Goal: Book appointment/travel/reservation

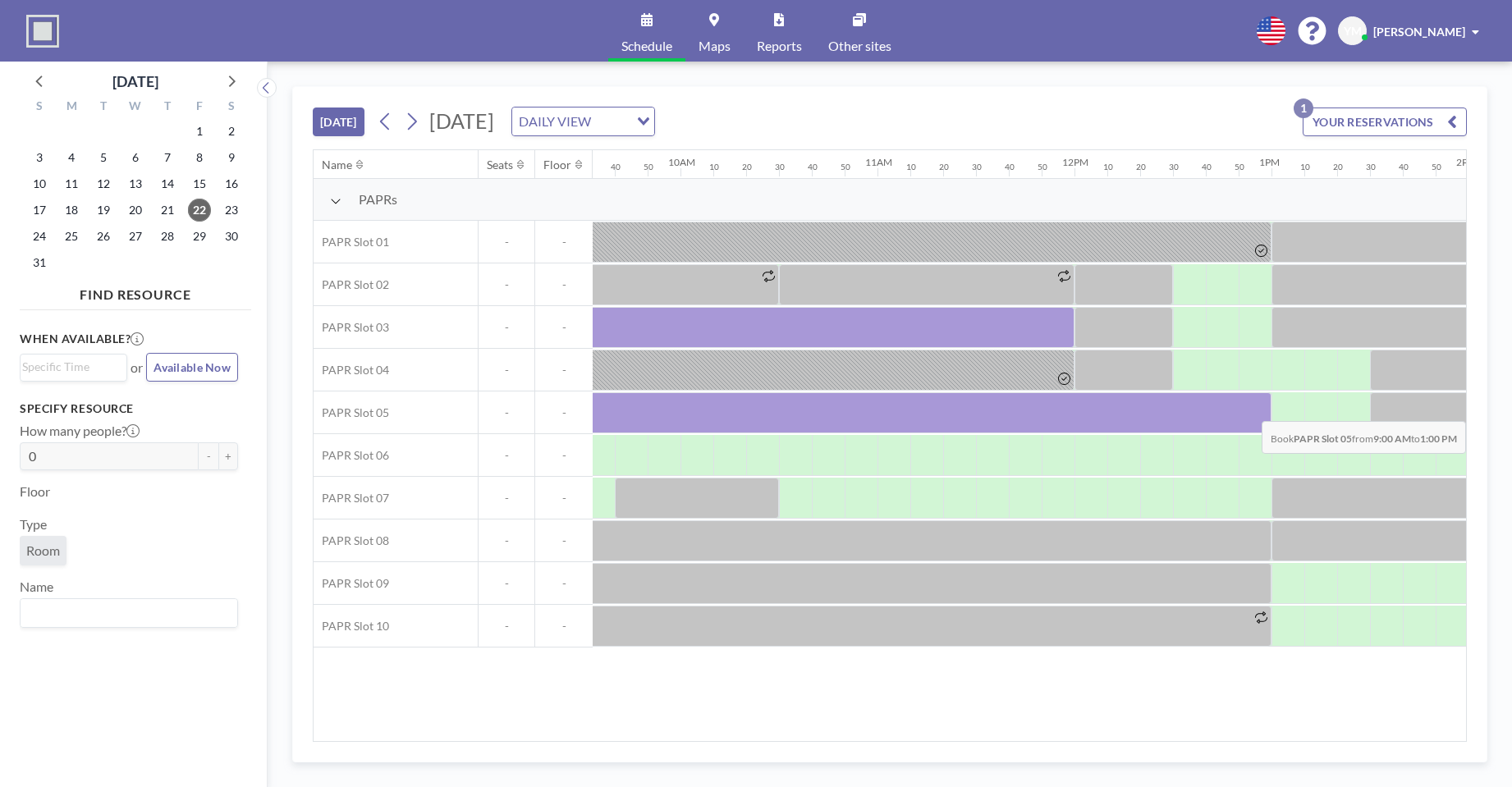
scroll to position [0, 1973]
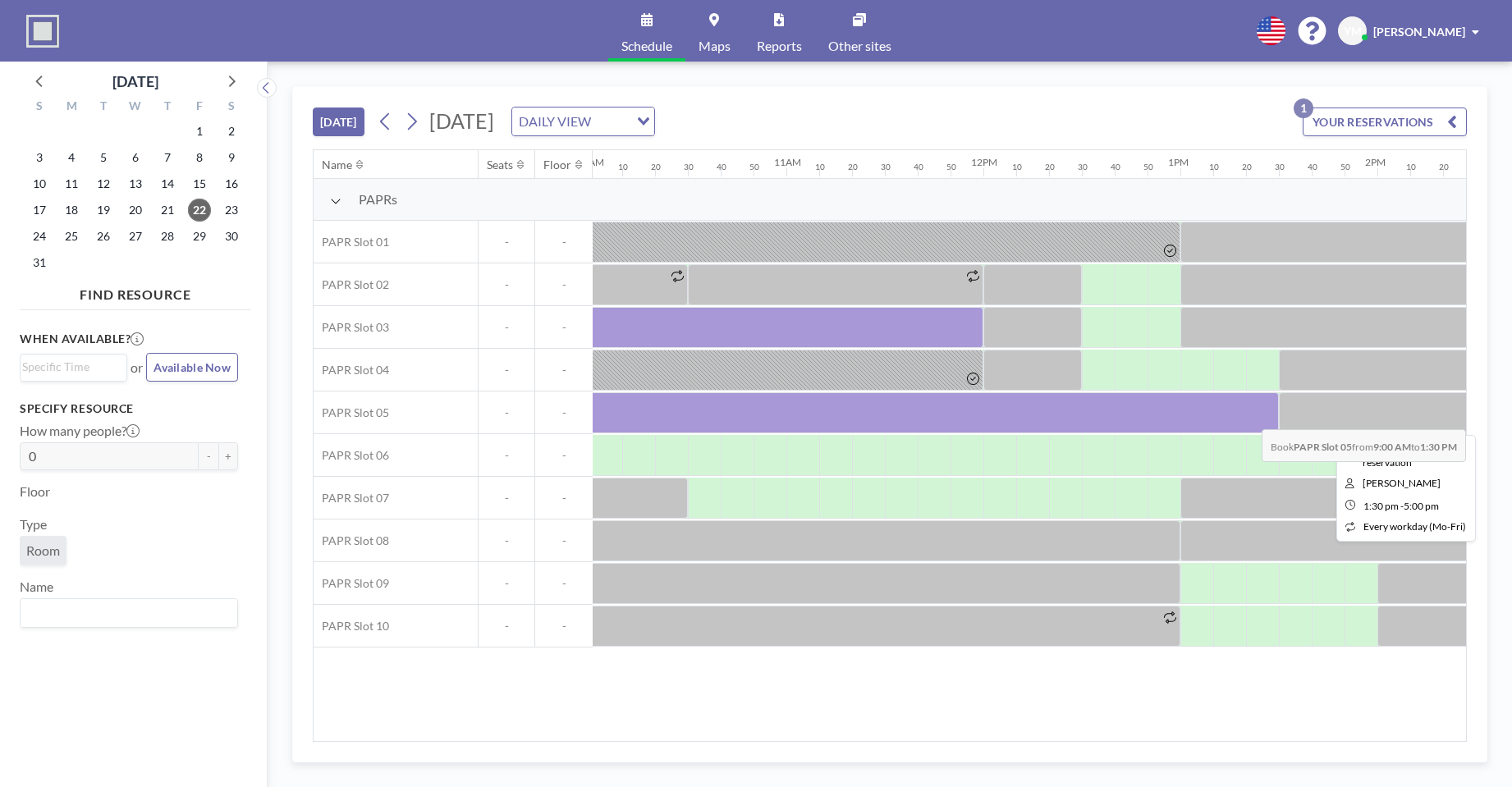
drag, startPoint x: 714, startPoint y: 413, endPoint x: 1301, endPoint y: 417, distance: 587.0
click at [1301, 417] on div at bounding box center [984, 413] width 4728 height 42
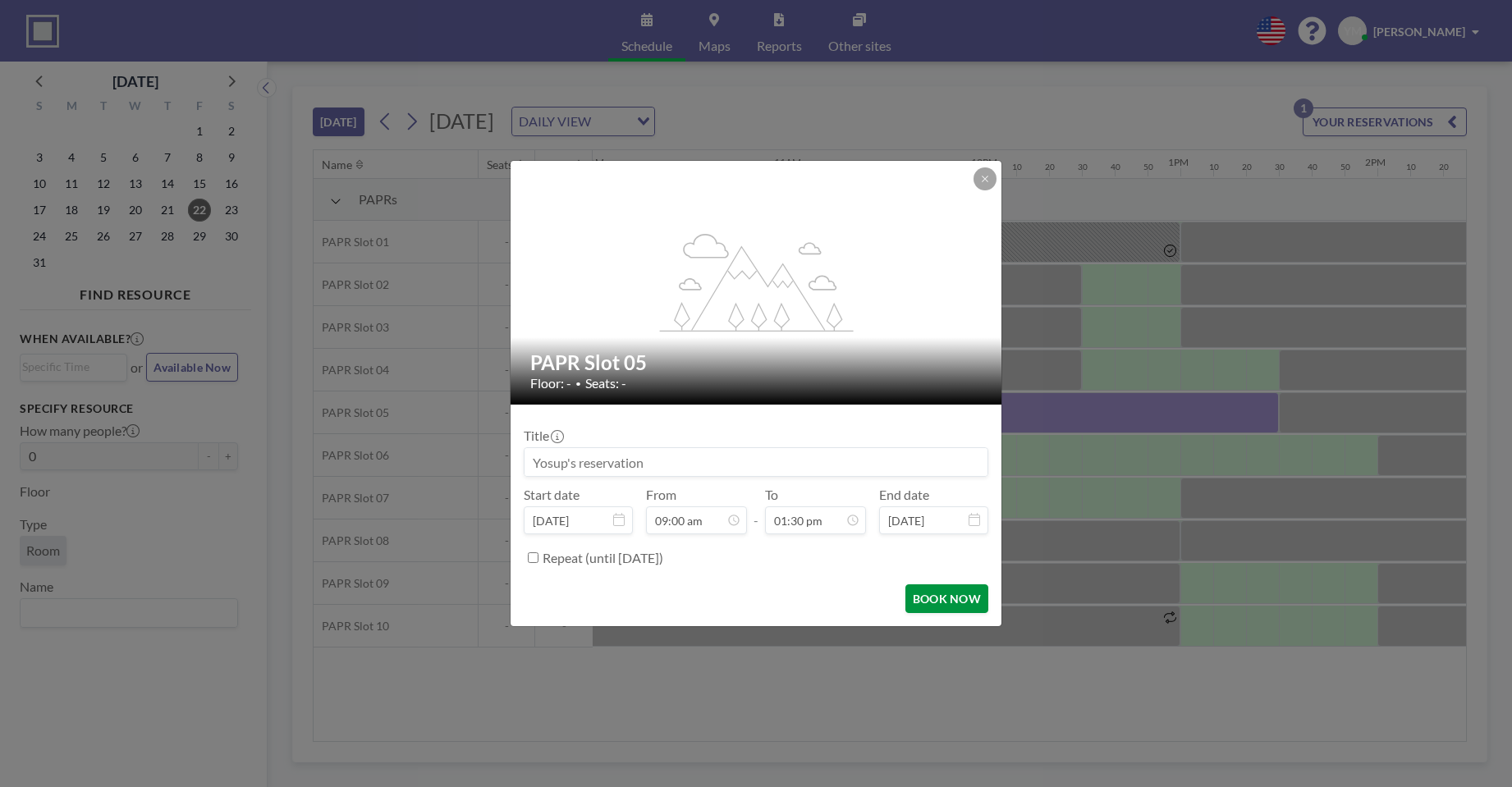
click at [944, 597] on button "BOOK NOW" at bounding box center [947, 599] width 83 height 29
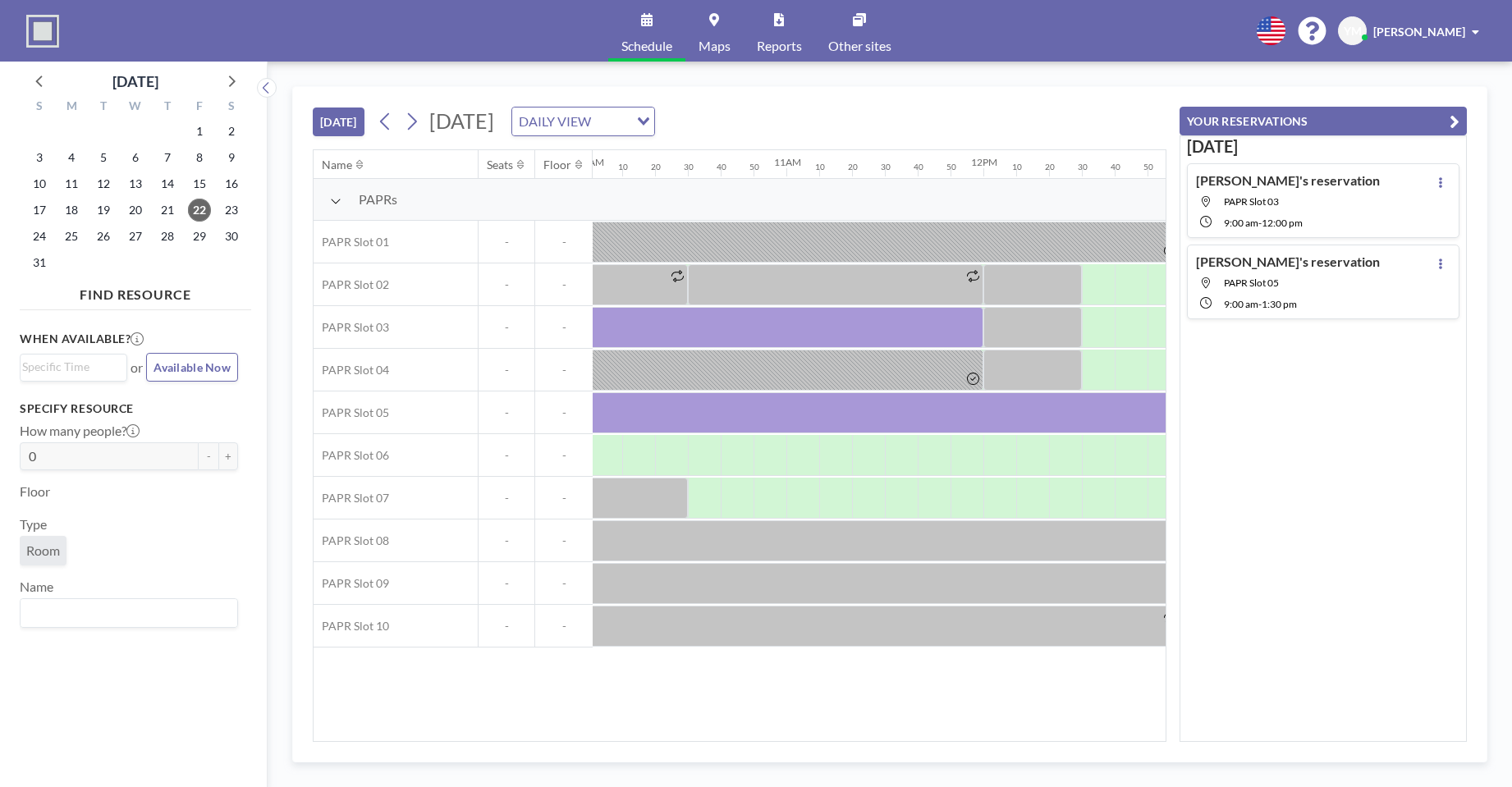
scroll to position [0, 1963]
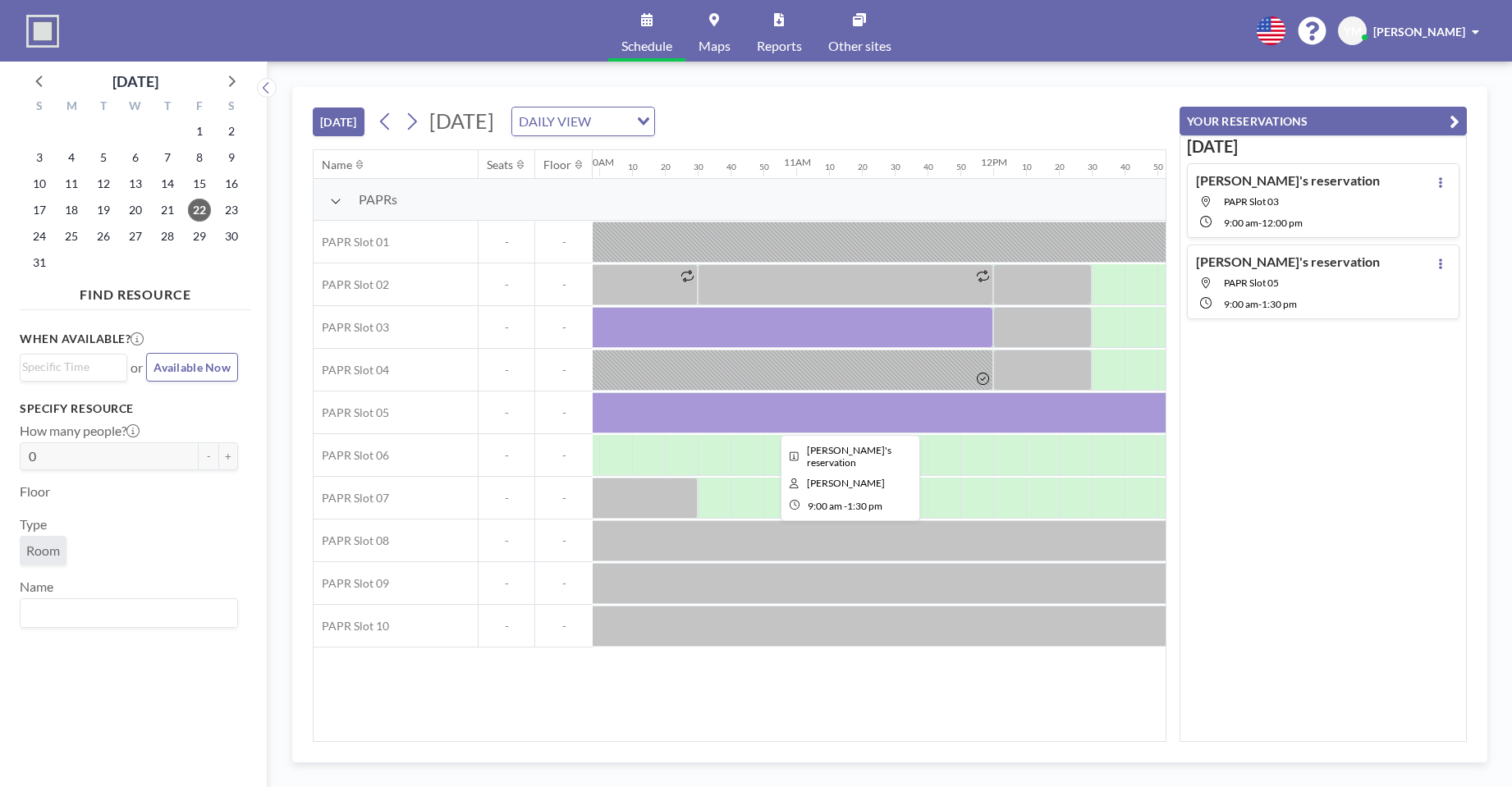
drag, startPoint x: 939, startPoint y: 324, endPoint x: 860, endPoint y: 431, distance: 133.0
click at [860, 431] on div at bounding box center [846, 413] width 887 height 41
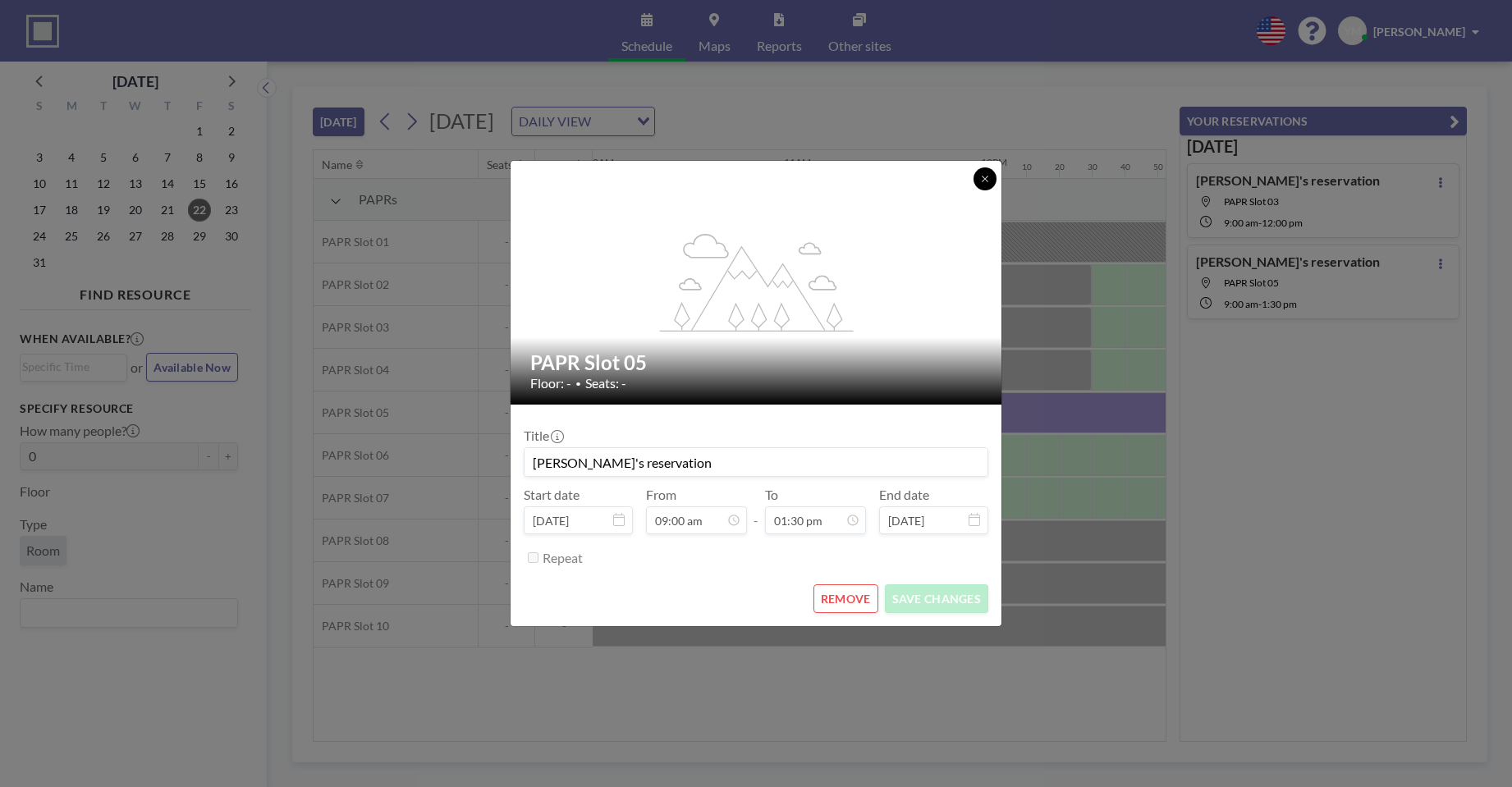
click at [984, 175] on icon at bounding box center [985, 179] width 10 height 10
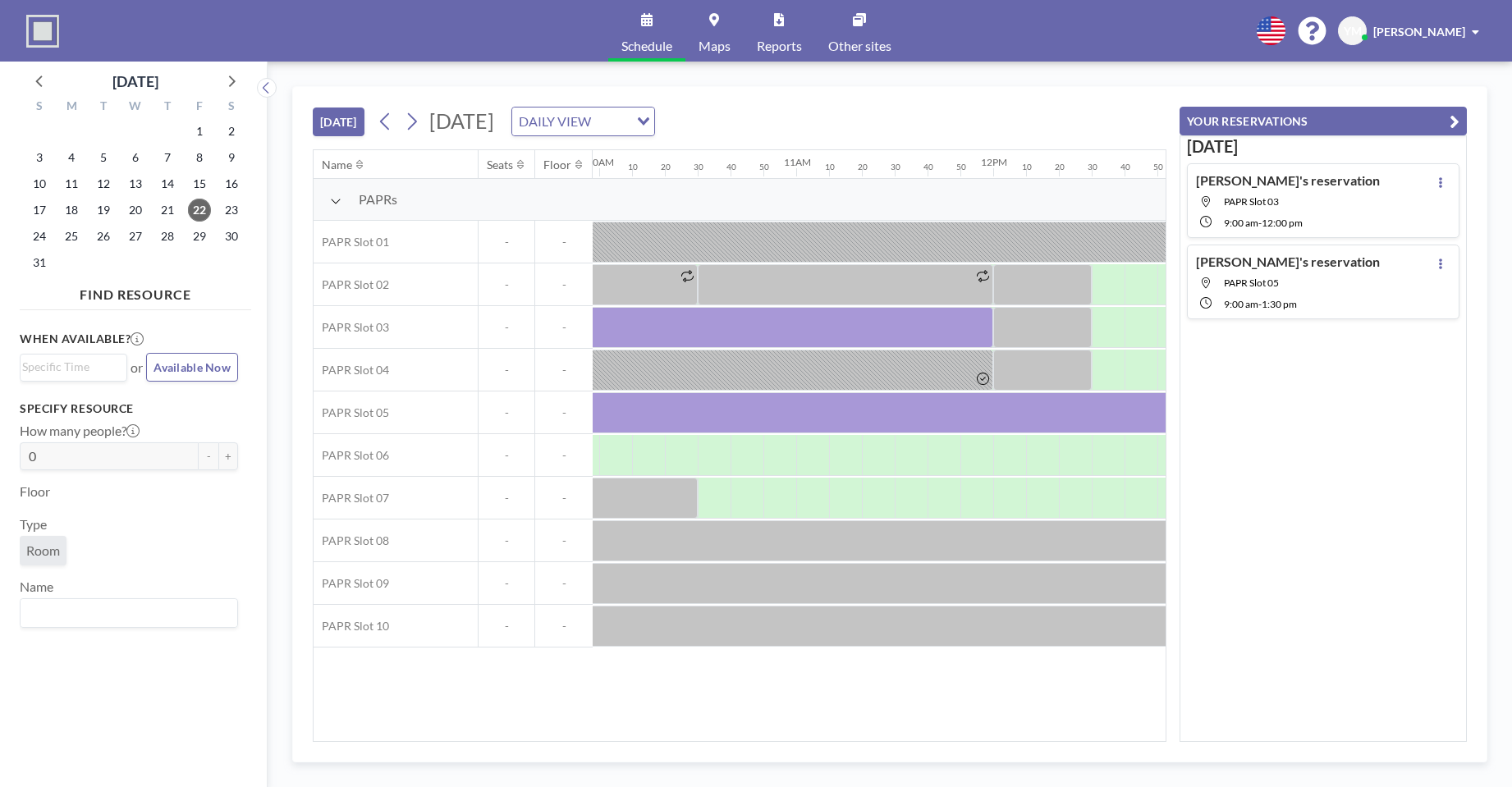
click at [1451, 117] on icon "button" at bounding box center [1455, 121] width 10 height 20
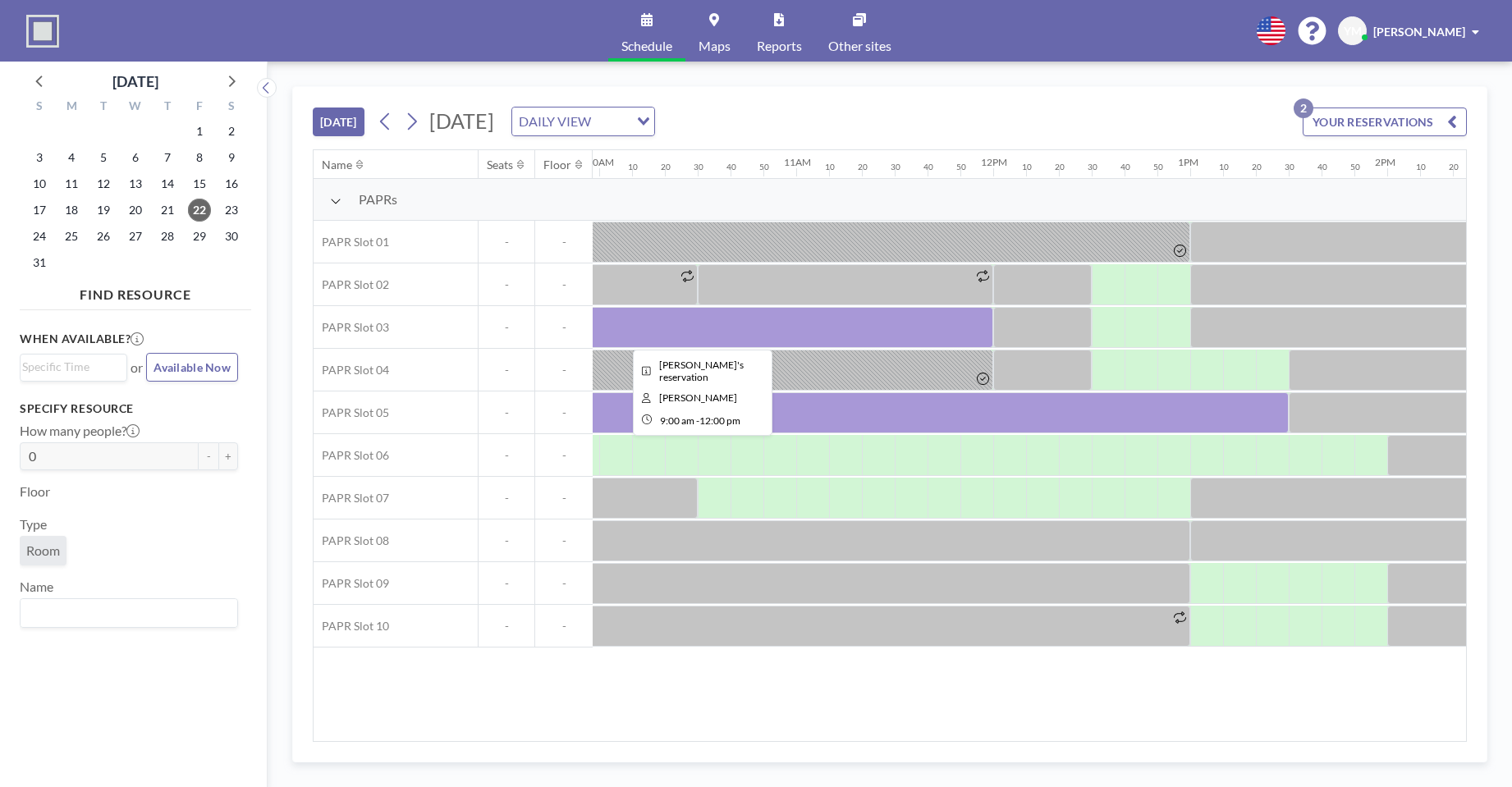
click at [945, 331] on div at bounding box center [698, 327] width 591 height 41
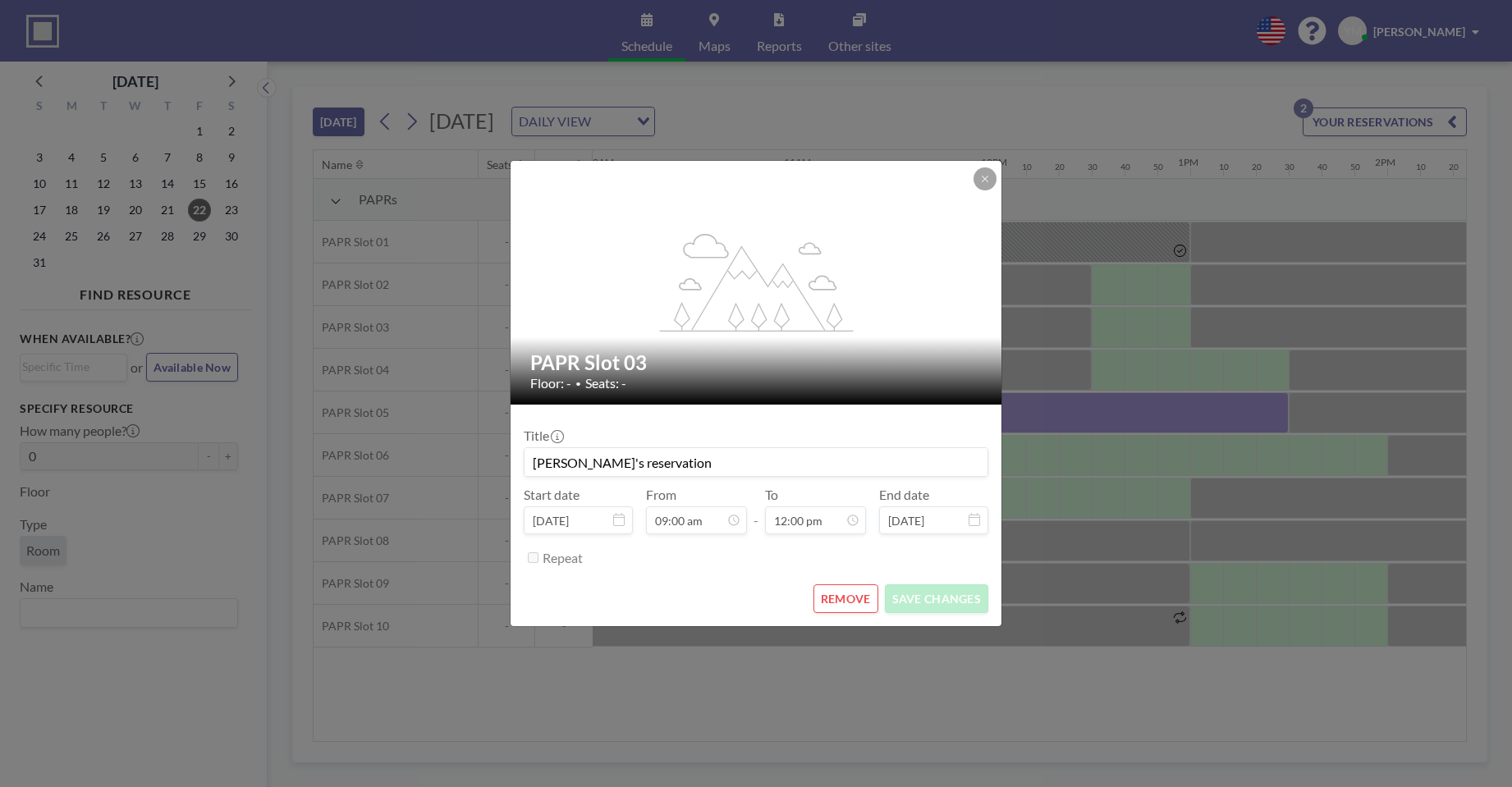
click at [843, 596] on button "REMOVE" at bounding box center [846, 599] width 65 height 29
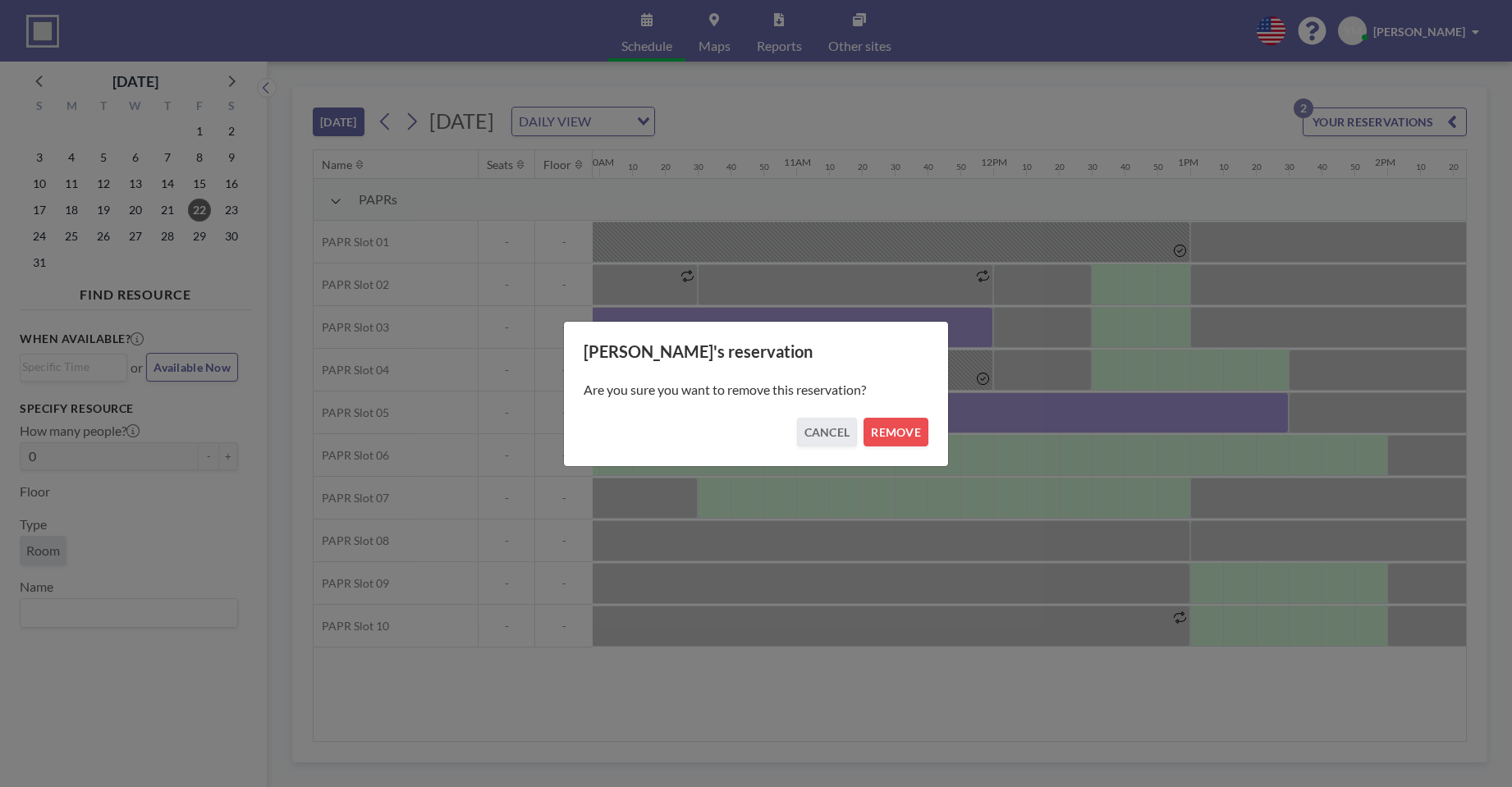
click at [905, 447] on div "[PERSON_NAME]'s reservation Are you sure you want to remove this reservation? C…" at bounding box center [756, 394] width 386 height 146
click at [905, 435] on button "REMOVE" at bounding box center [896, 432] width 65 height 29
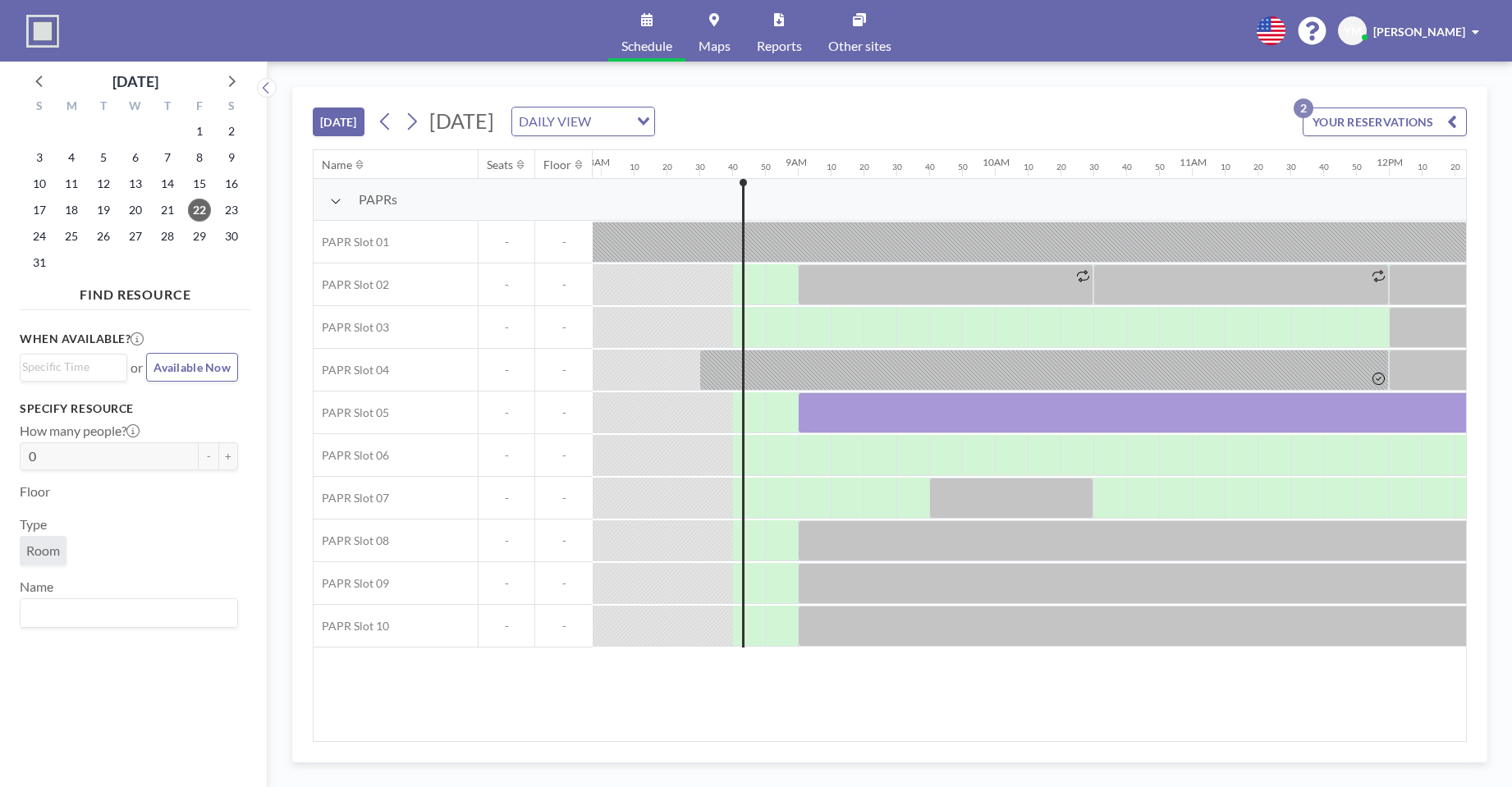
scroll to position [0, 1560]
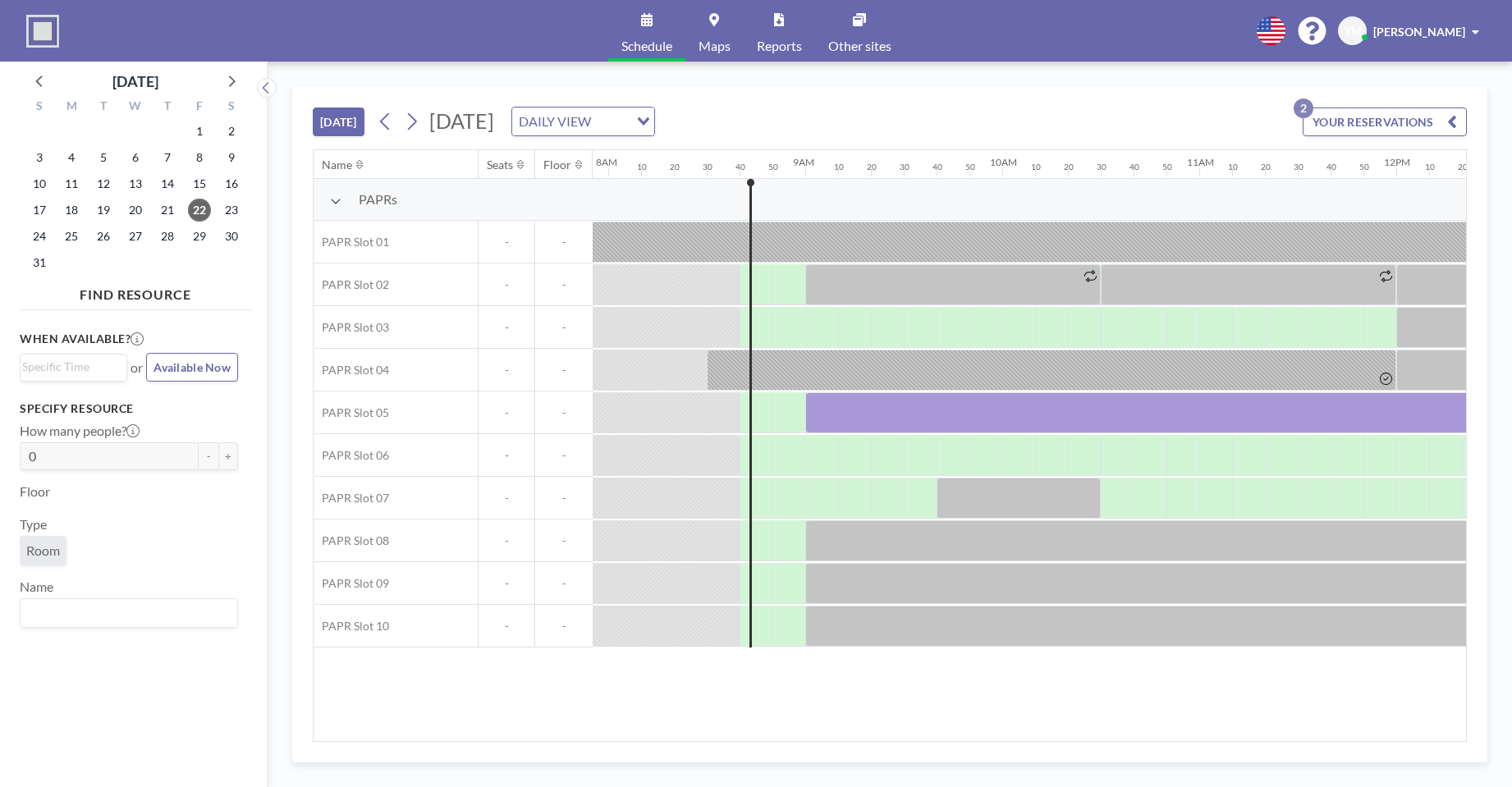
click at [919, 732] on div "Name Seats Floor 12AM 10 20 30 40 50 1AM 10 20 30 40 50 2AM 10 20 30 40 50 3AM …" at bounding box center [889, 446] width 1153 height 591
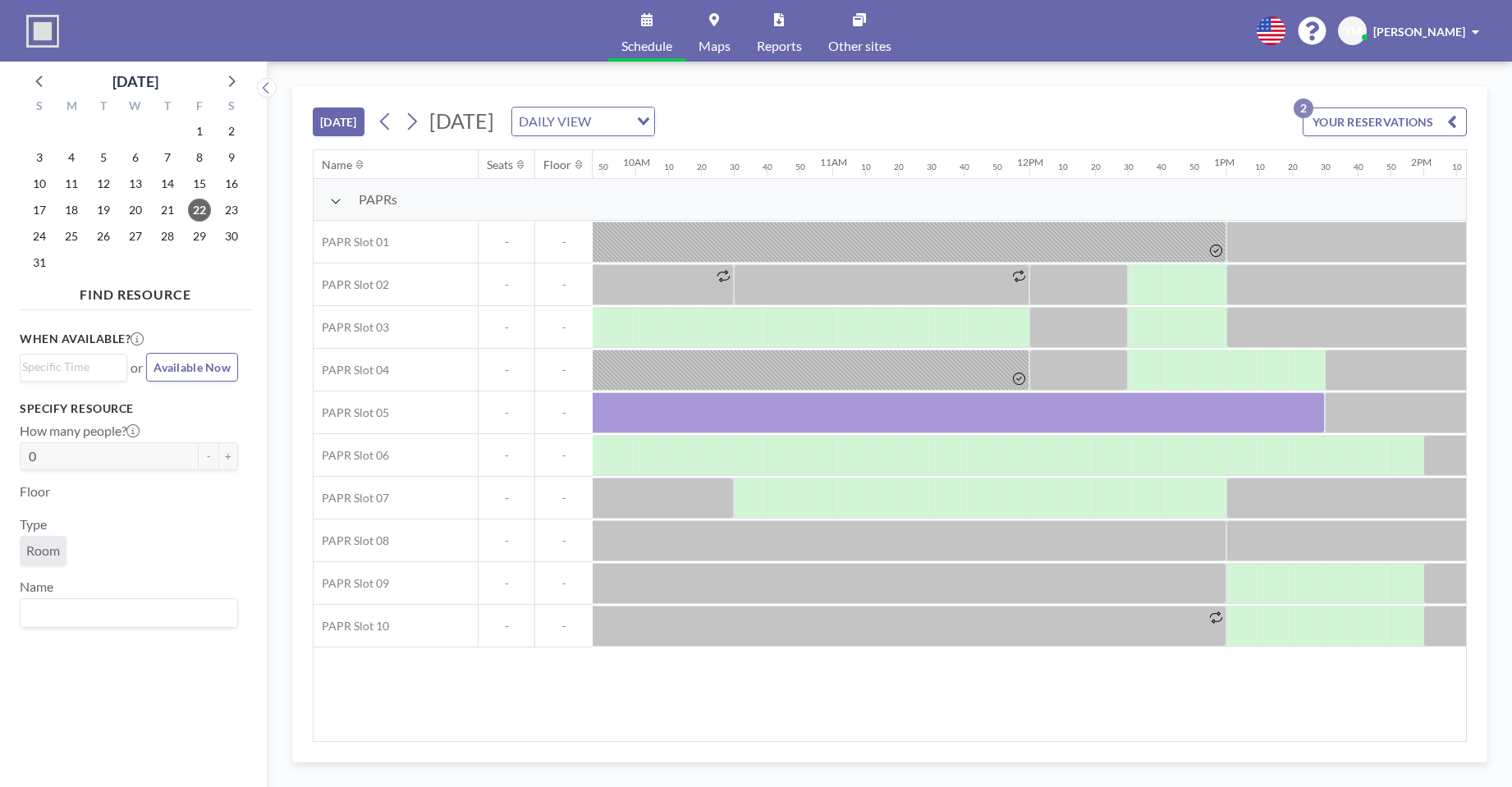
scroll to position [0, 2124]
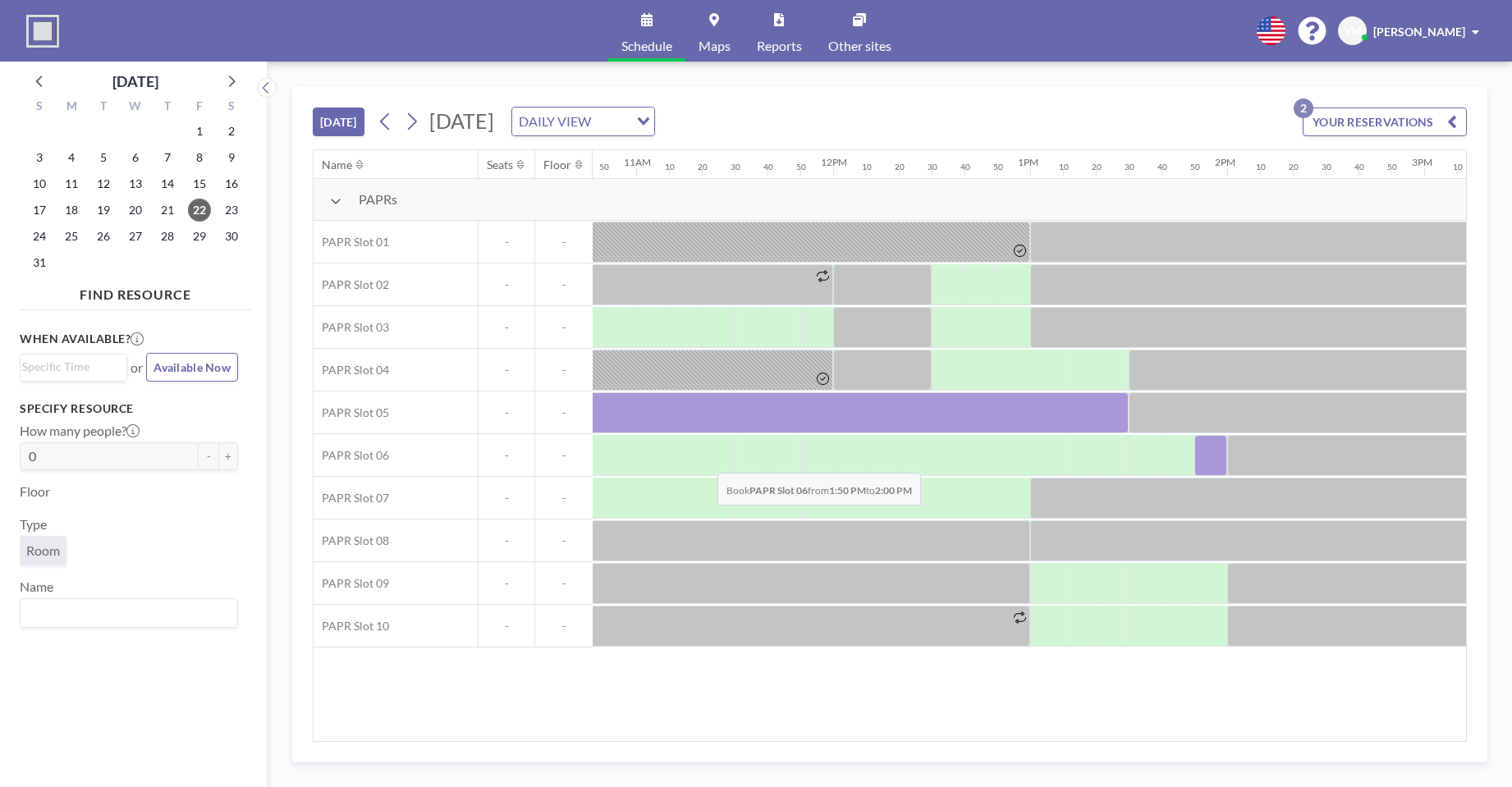
drag, startPoint x: 1225, startPoint y: 453, endPoint x: 681, endPoint y: 464, distance: 544.1
click at [681, 464] on div at bounding box center [833, 455] width 4728 height 42
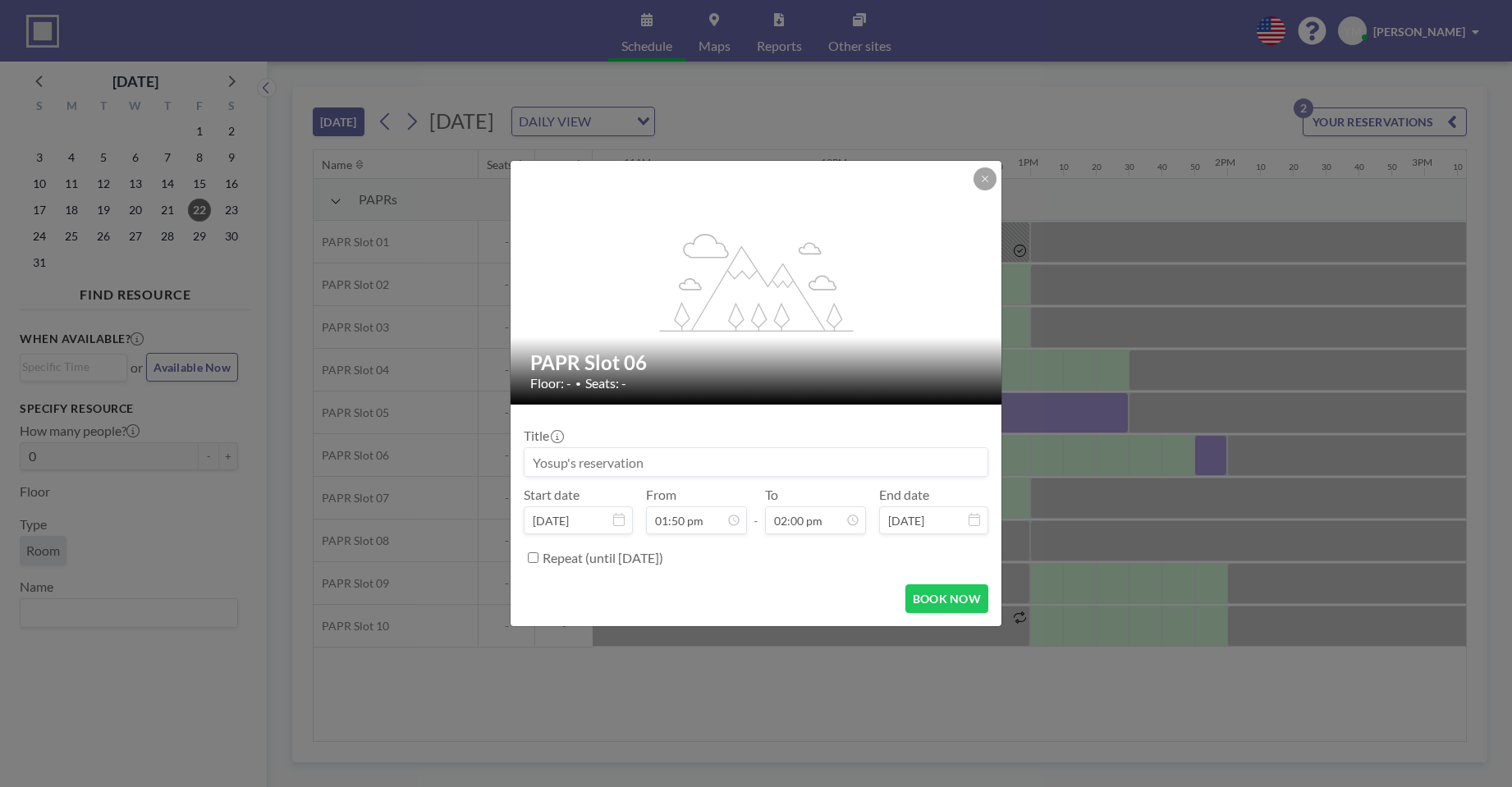
scroll to position [2453, 0]
click at [984, 182] on icon at bounding box center [985, 179] width 10 height 10
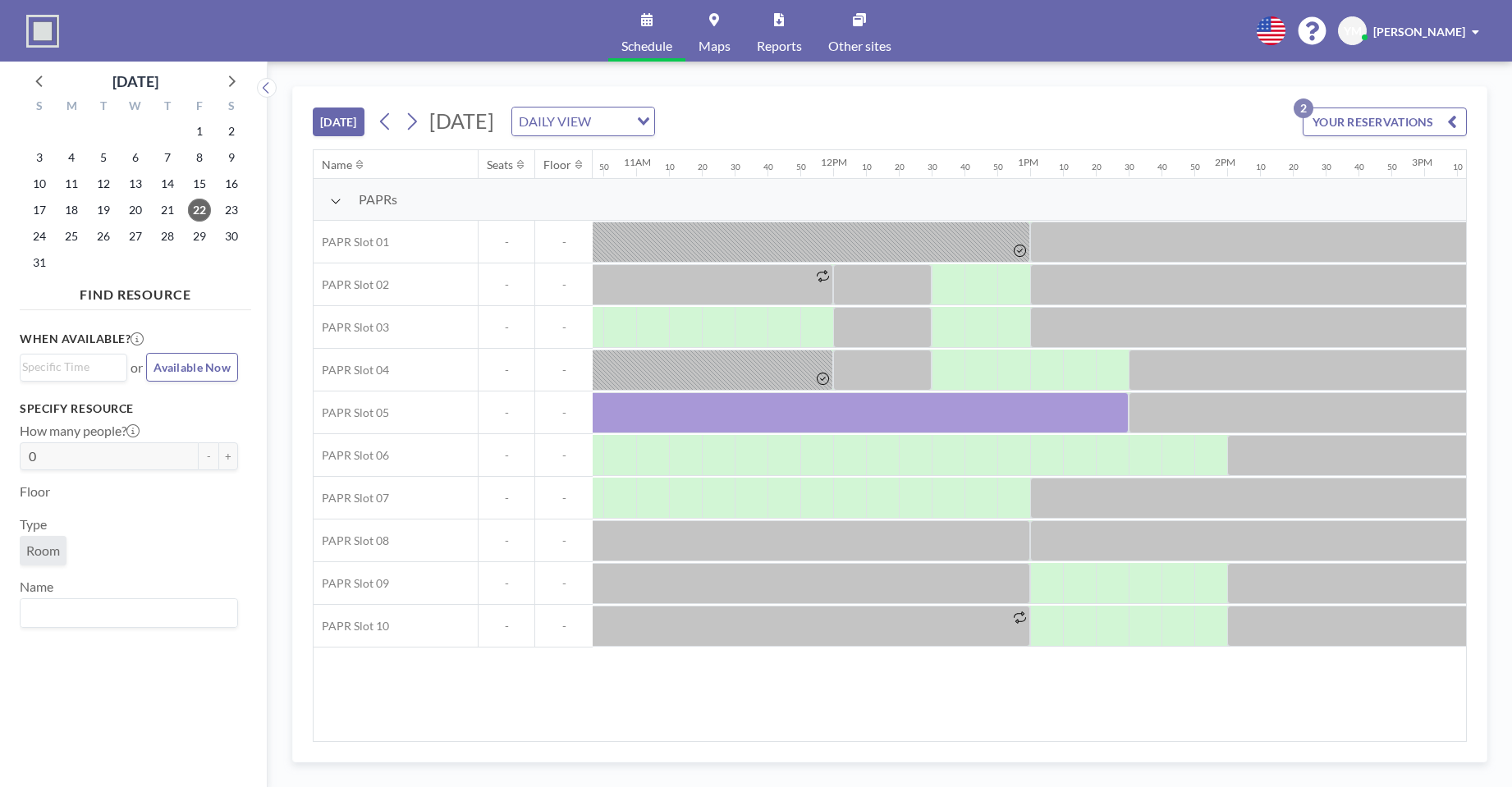
drag, startPoint x: 938, startPoint y: 742, endPoint x: 888, endPoint y: 752, distance: 51.0
click at [888, 752] on div "[DATE] [DATE] DAILY VIEW Loading... YOUR RESERVATIONS 2 Name Seats Floor 12AM 1…" at bounding box center [889, 424] width 1195 height 676
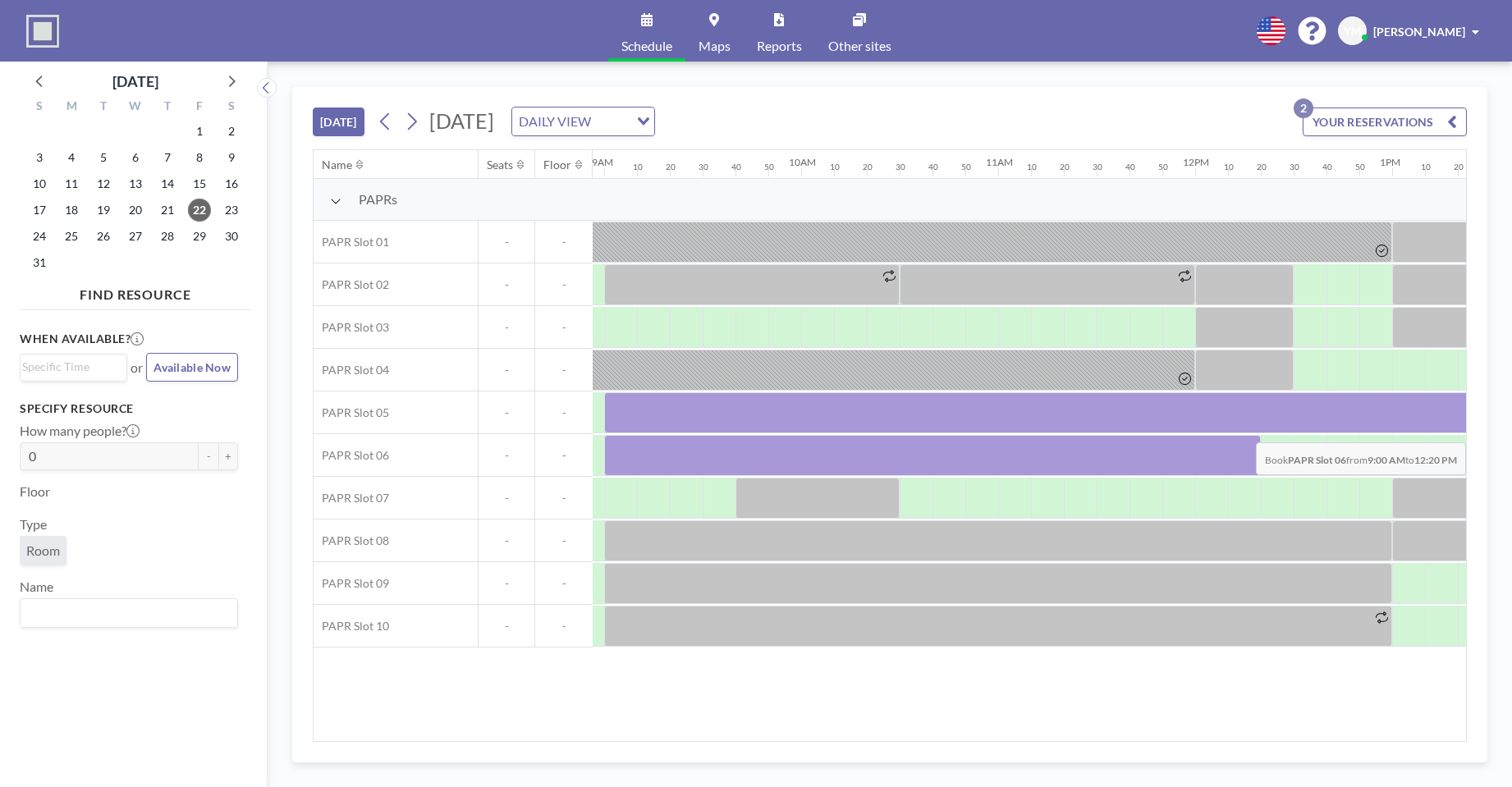
scroll to position [0, 2075]
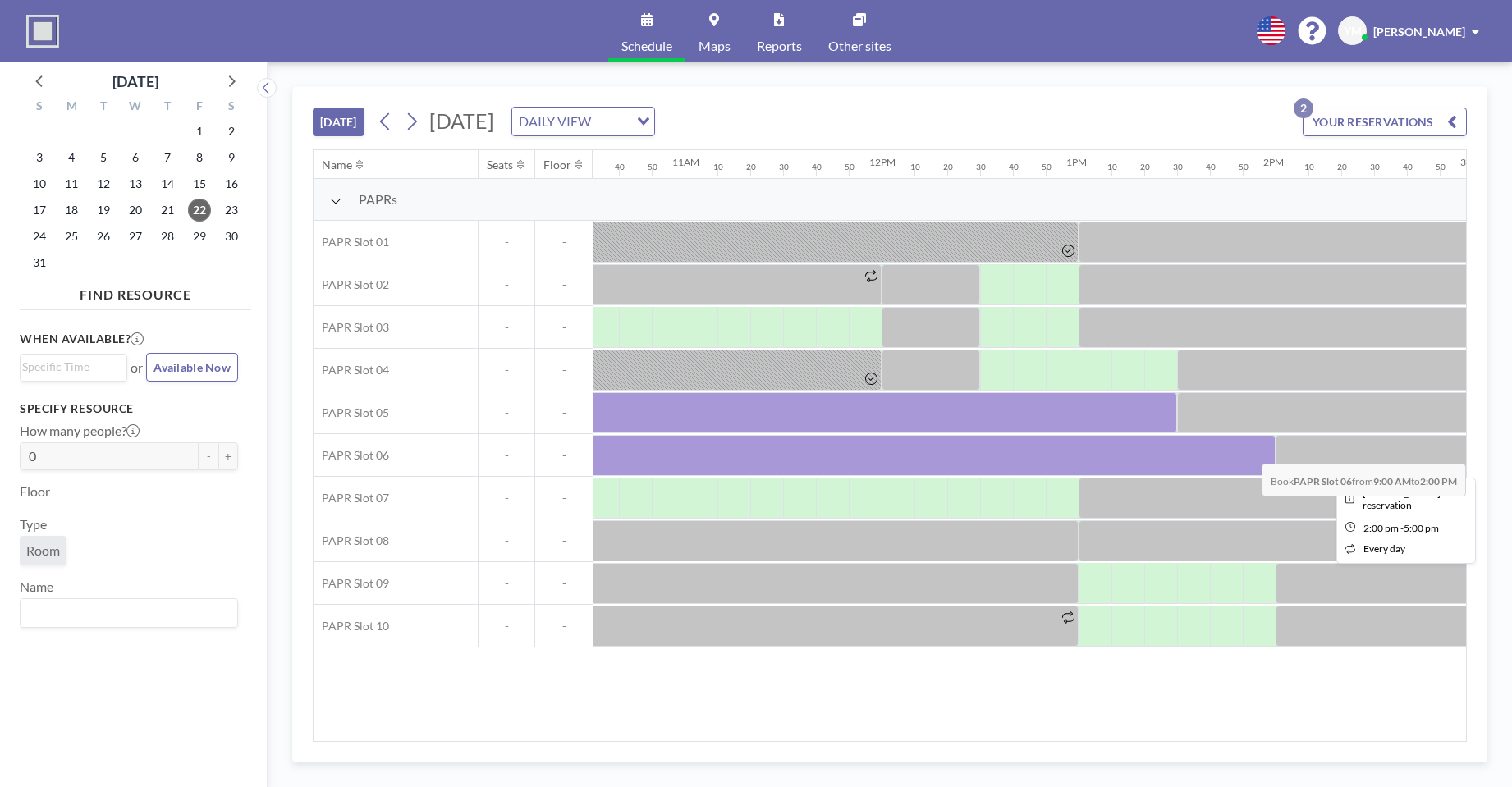
drag, startPoint x: 816, startPoint y: 458, endPoint x: 1293, endPoint y: 451, distance: 477.1
click at [1293, 451] on div at bounding box center [882, 455] width 4728 height 42
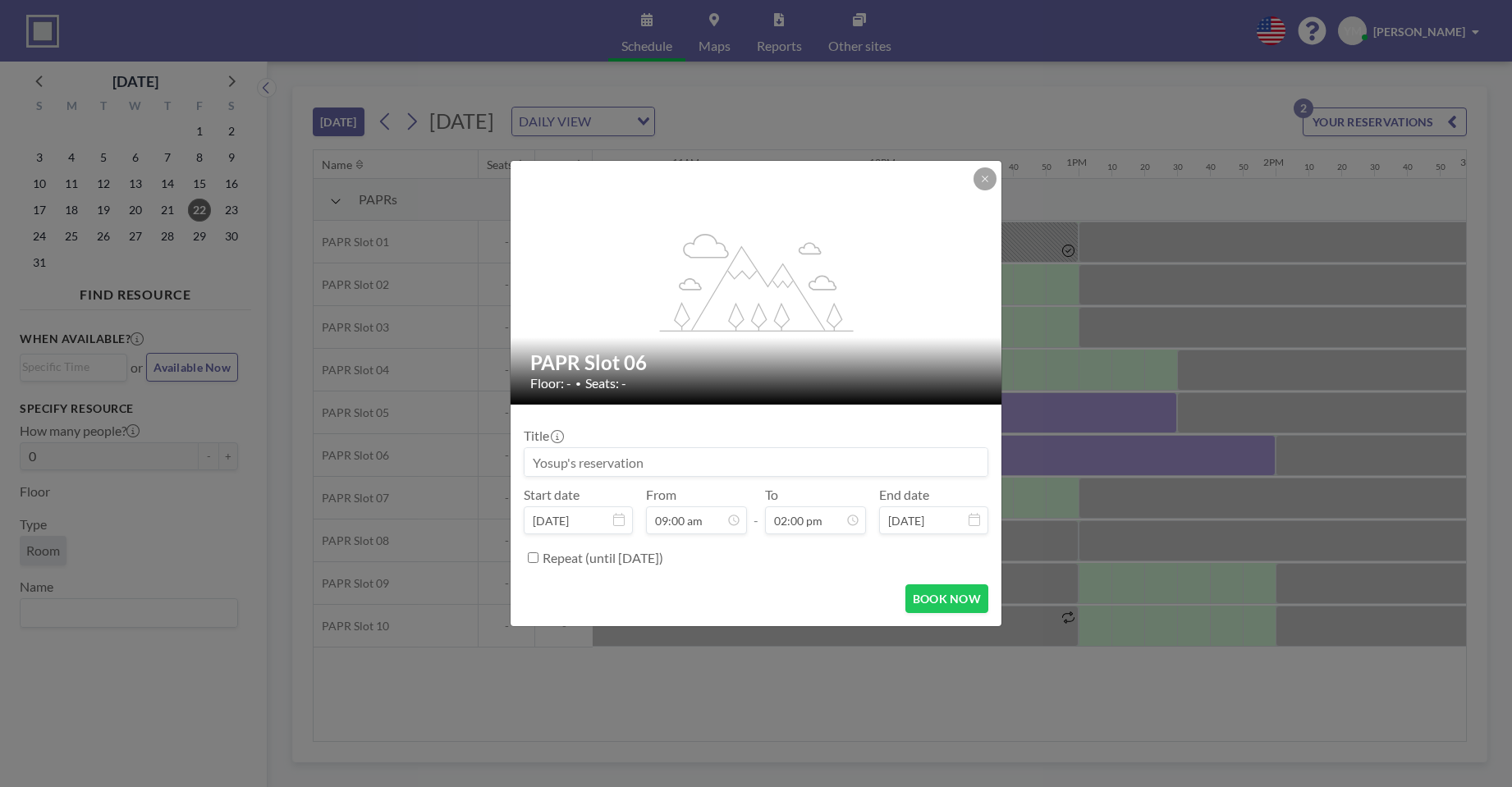
scroll to position [0, 0]
click at [944, 604] on button "BOOK NOW" at bounding box center [947, 599] width 83 height 29
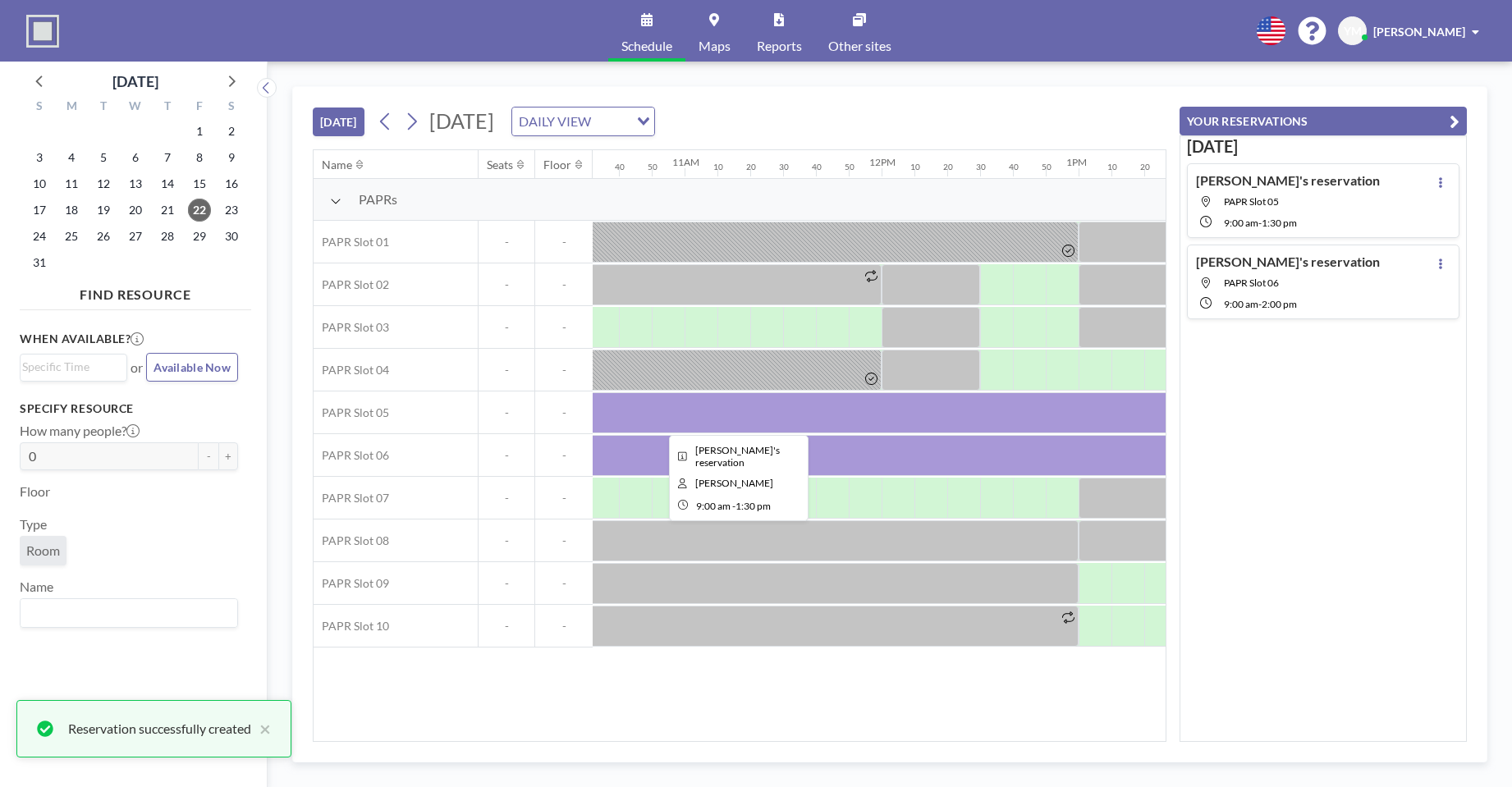
click at [1024, 412] on div at bounding box center [734, 413] width 887 height 41
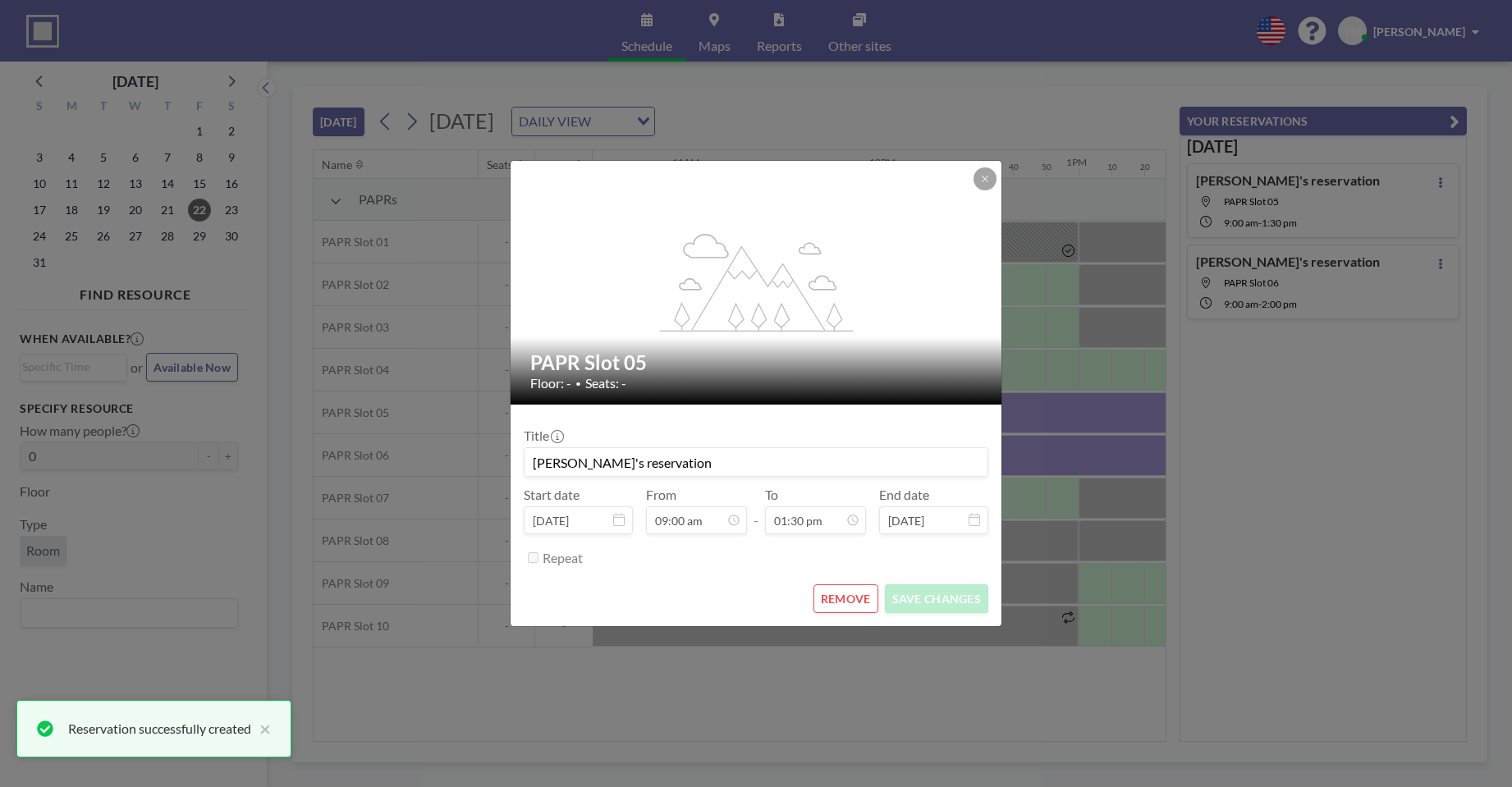
click at [852, 601] on button "REMOVE" at bounding box center [846, 599] width 65 height 29
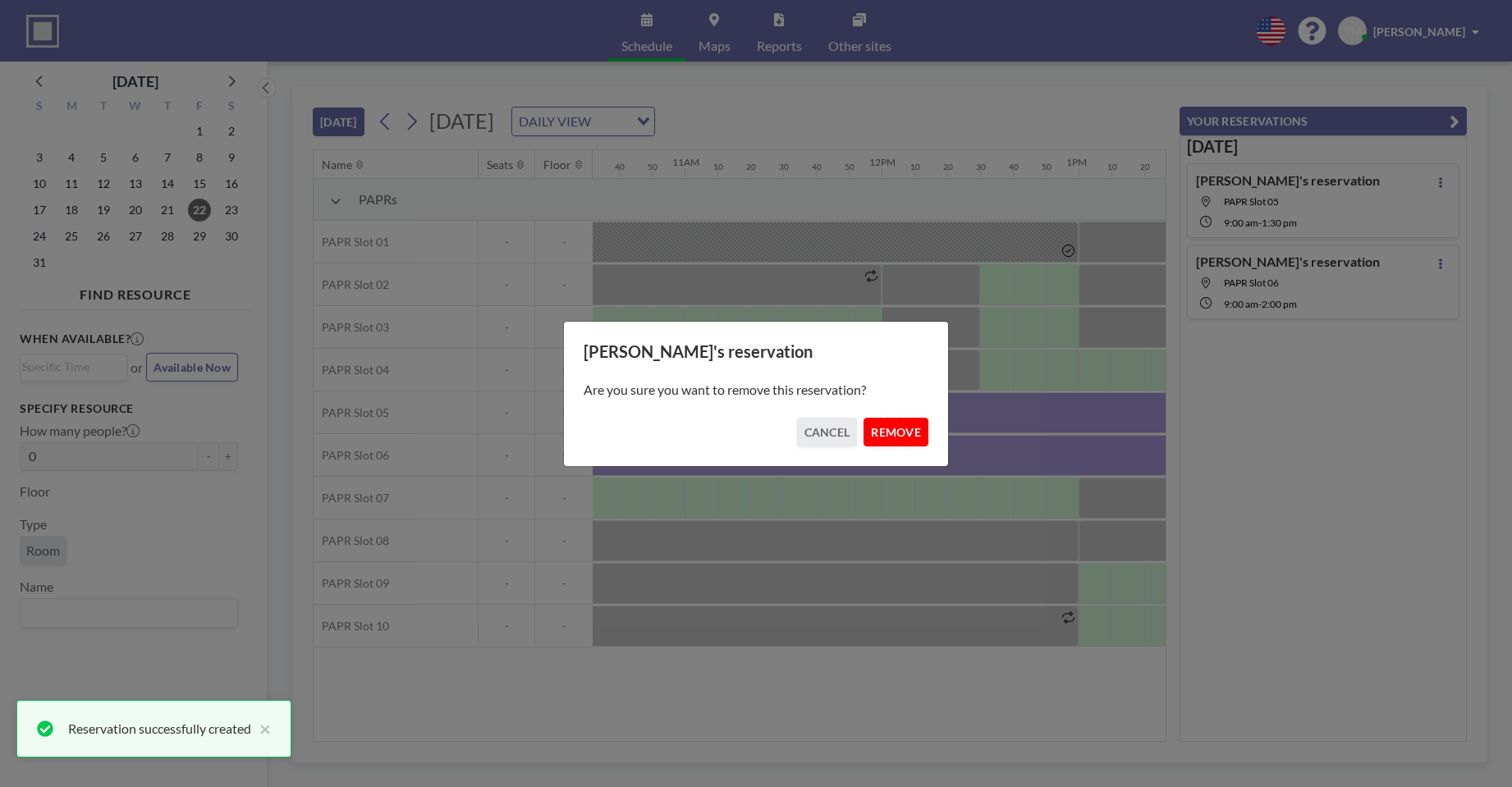
click at [889, 440] on button "REMOVE" at bounding box center [896, 432] width 65 height 29
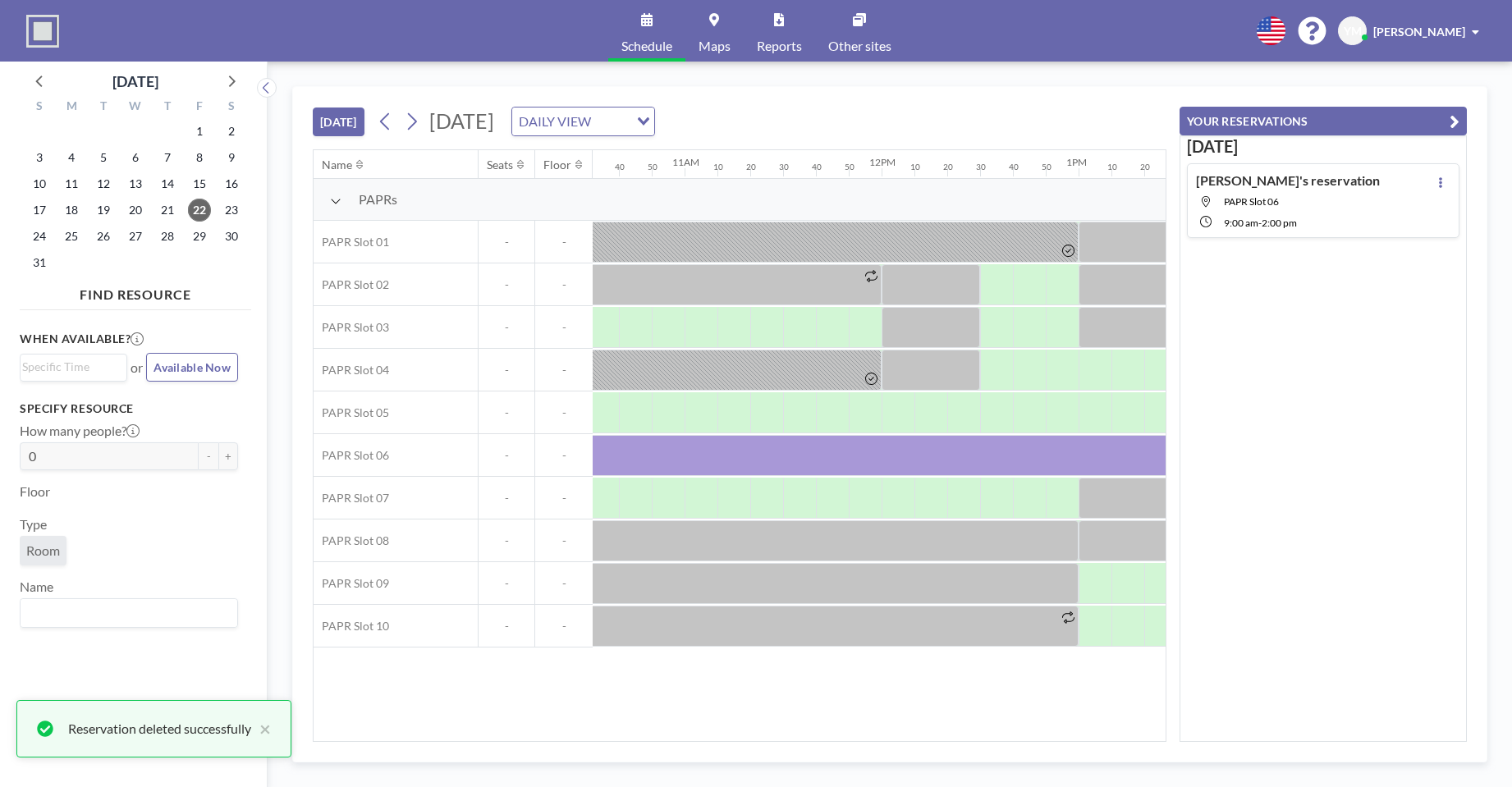
click at [1434, 121] on button "YOUR RESERVATIONS" at bounding box center [1323, 121] width 287 height 29
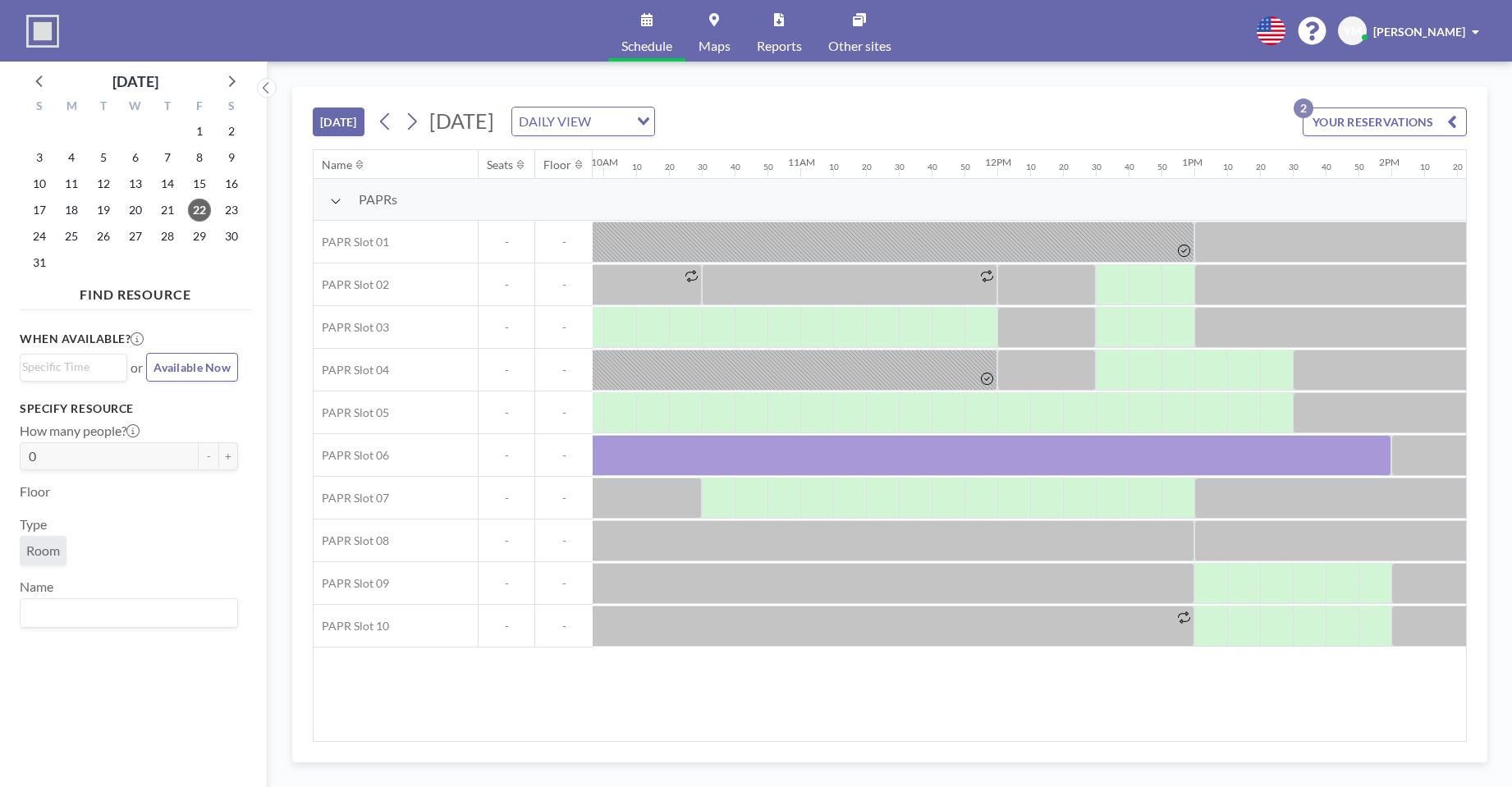
scroll to position [0, 1759]
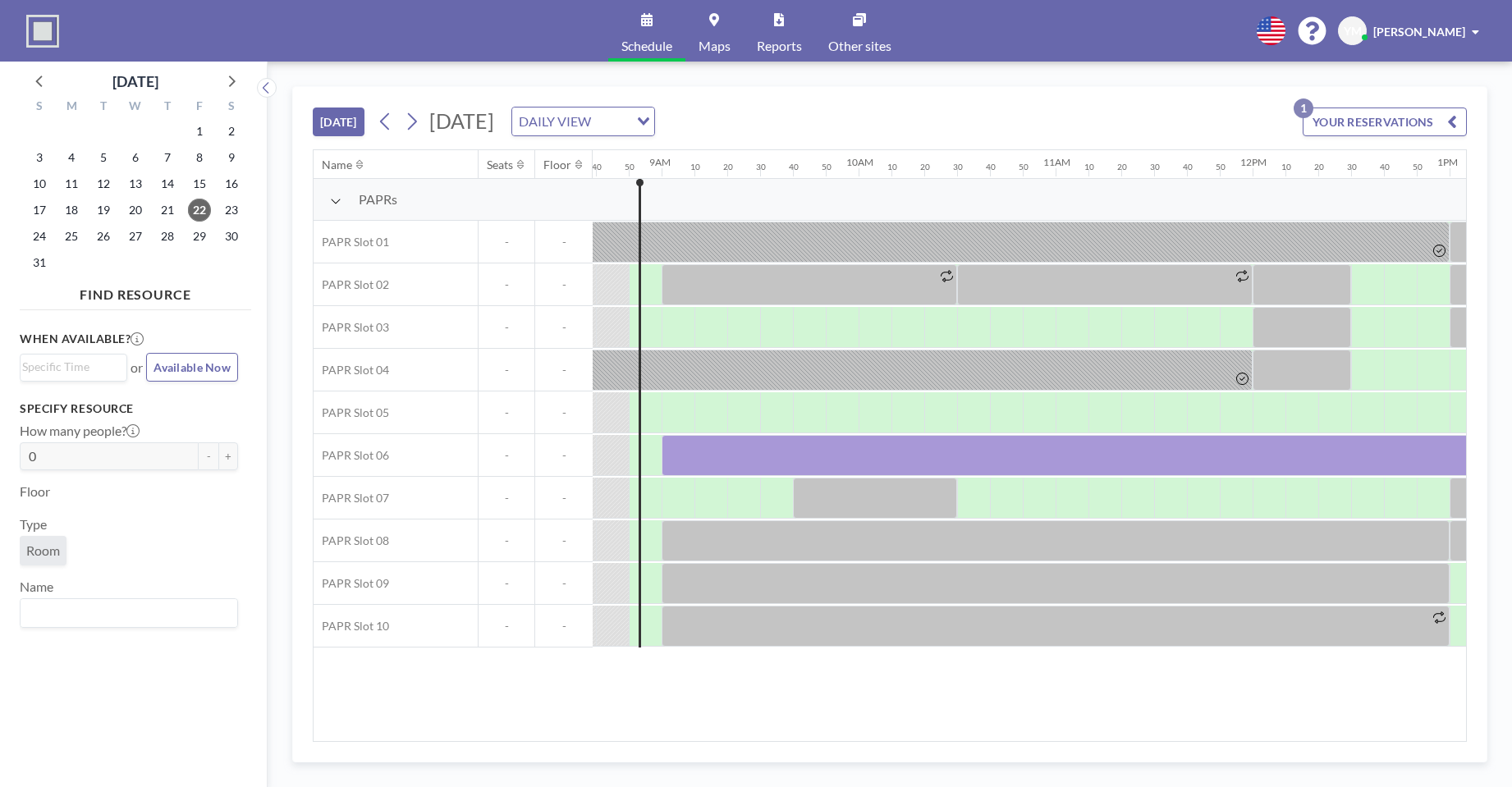
scroll to position [0, 1707]
click at [415, 127] on icon at bounding box center [411, 121] width 15 height 25
